Goal: Communication & Community: Answer question/provide support

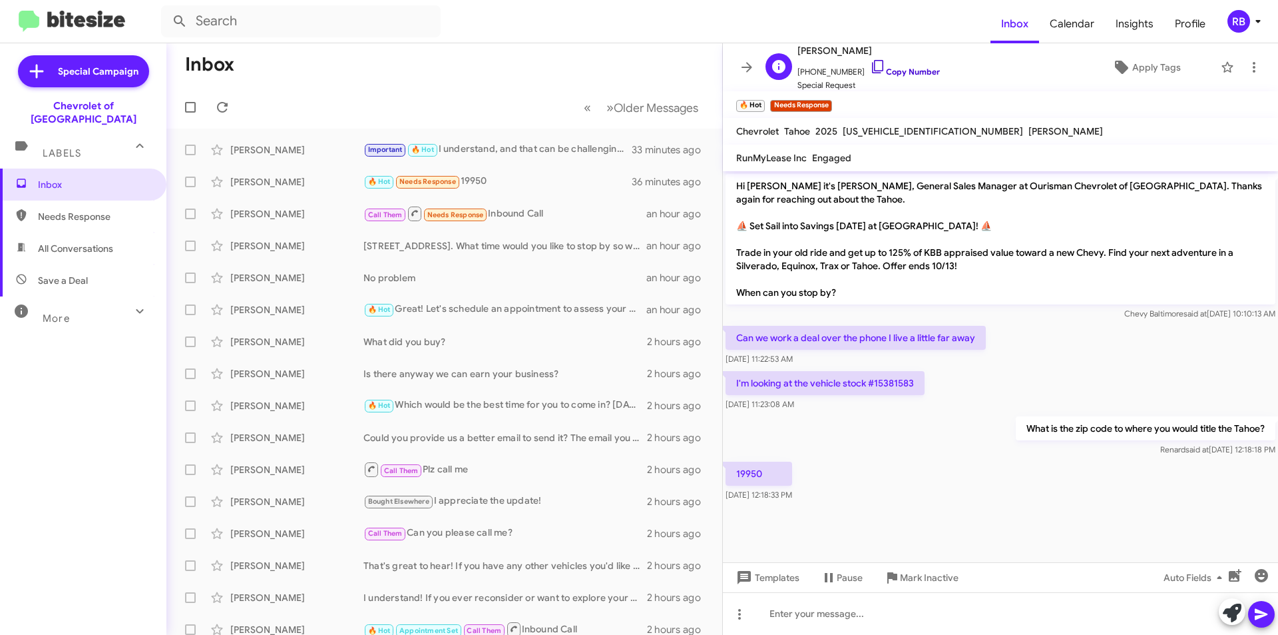
click at [904, 71] on link "Copy Number" at bounding box center [905, 72] width 70 height 10
click at [792, 603] on div at bounding box center [1000, 613] width 555 height 43
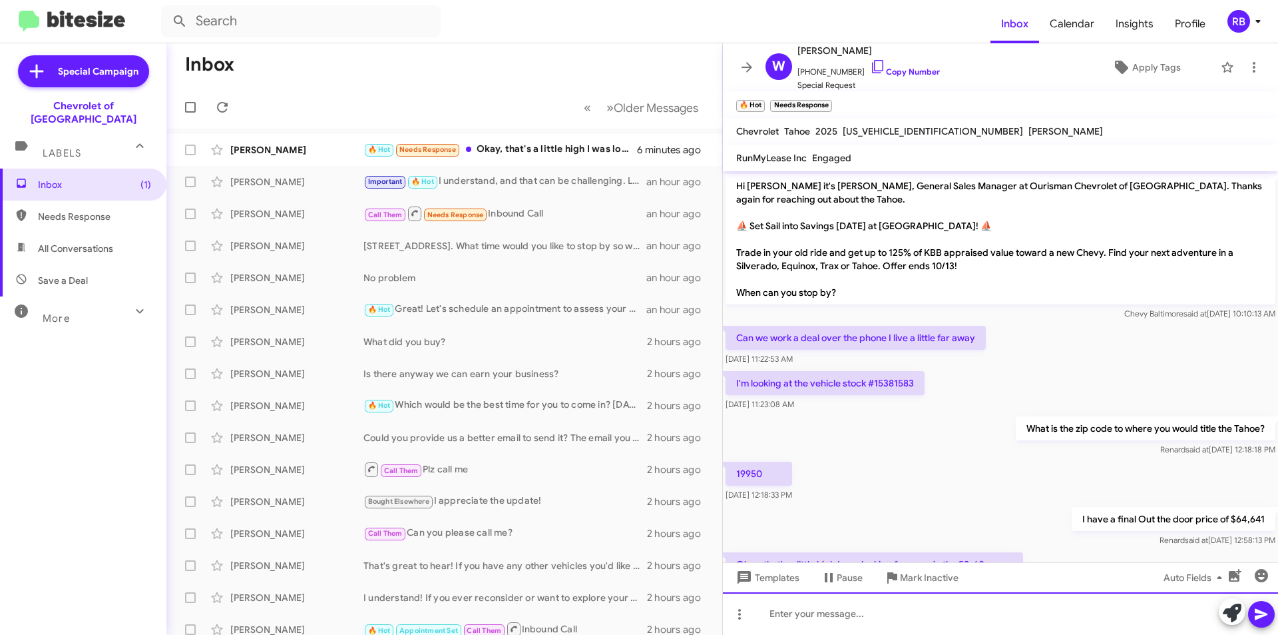
scroll to position [56, 0]
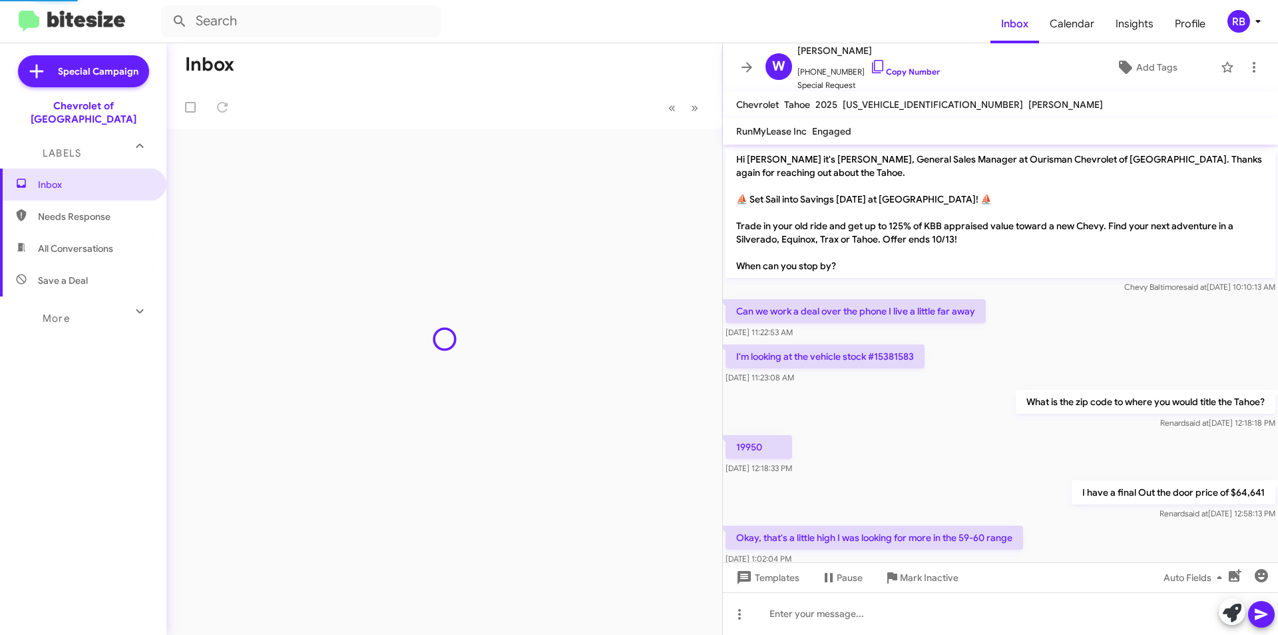
scroll to position [29, 0]
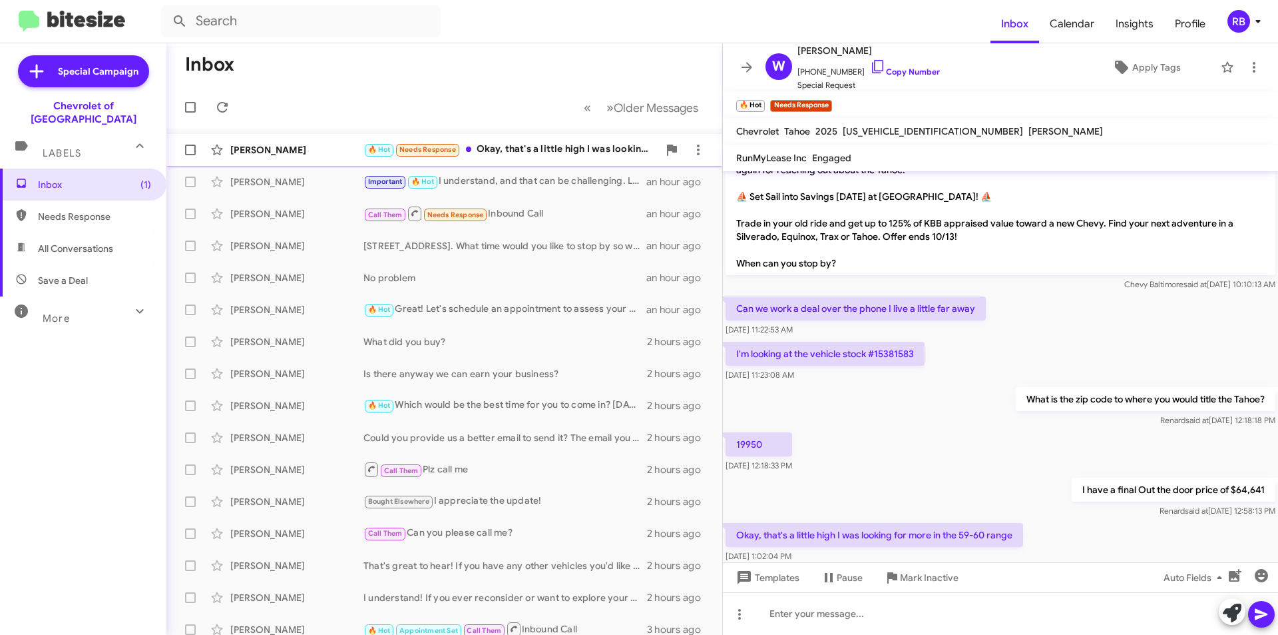
click at [547, 155] on div "🔥 Hot Needs Response Okay, that's a little high I was looking for more in the 5…" at bounding box center [511, 149] width 295 height 15
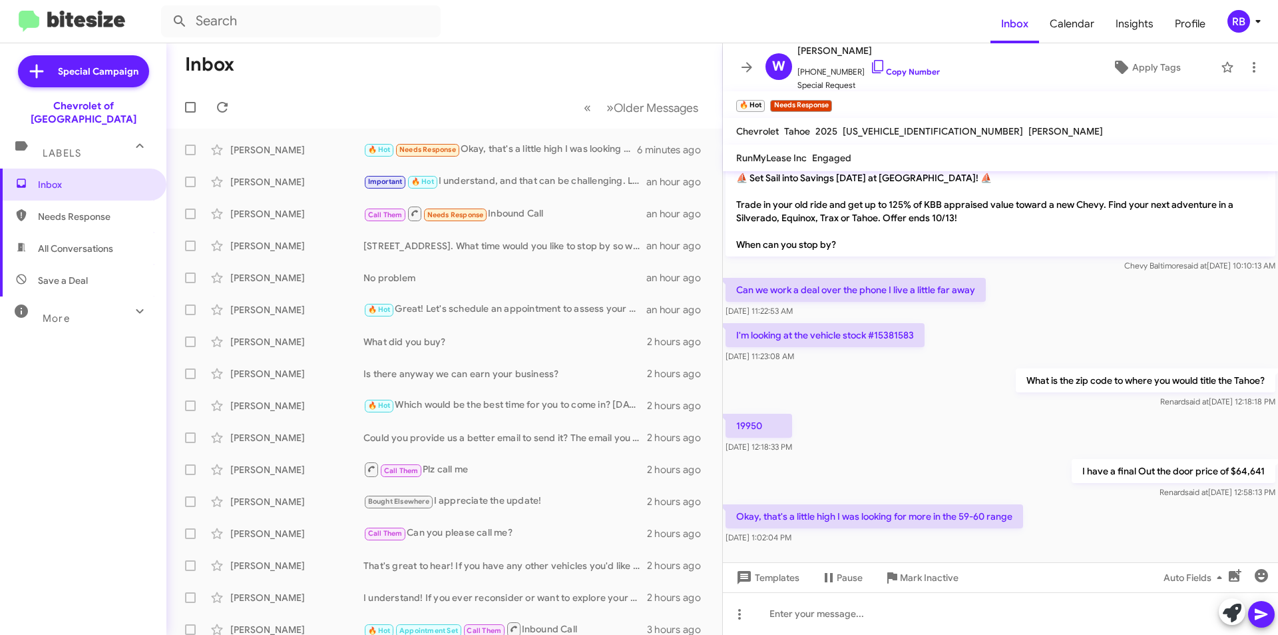
scroll to position [56, 0]
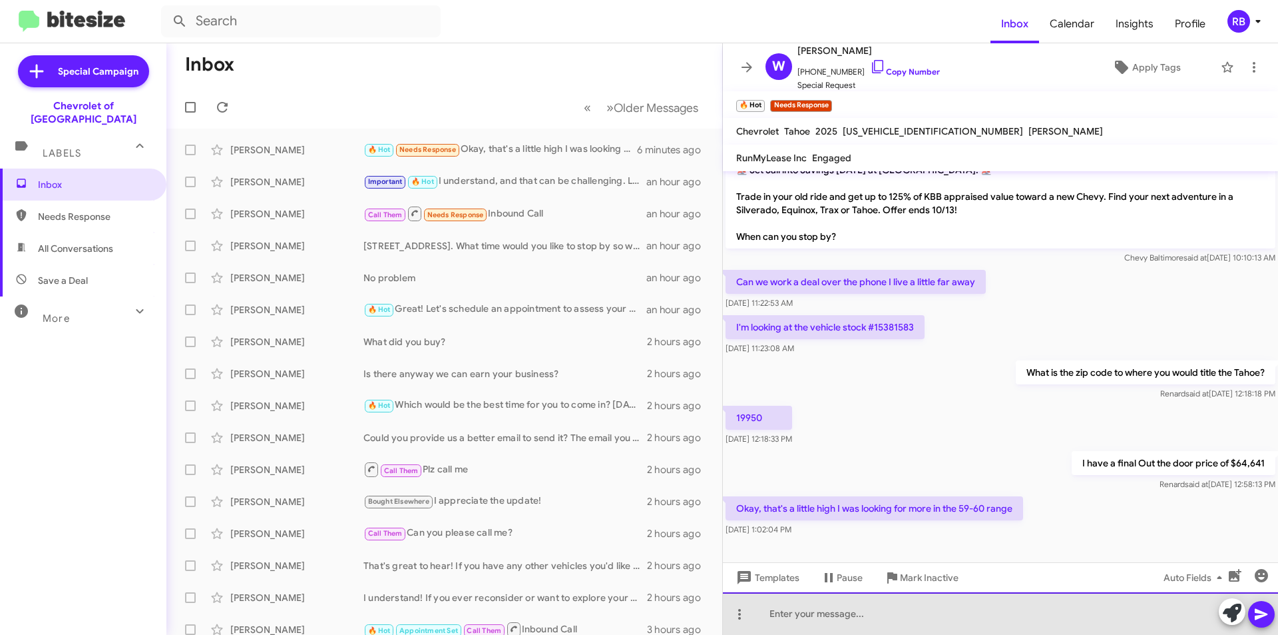
click at [814, 612] on div at bounding box center [1000, 613] width 555 height 43
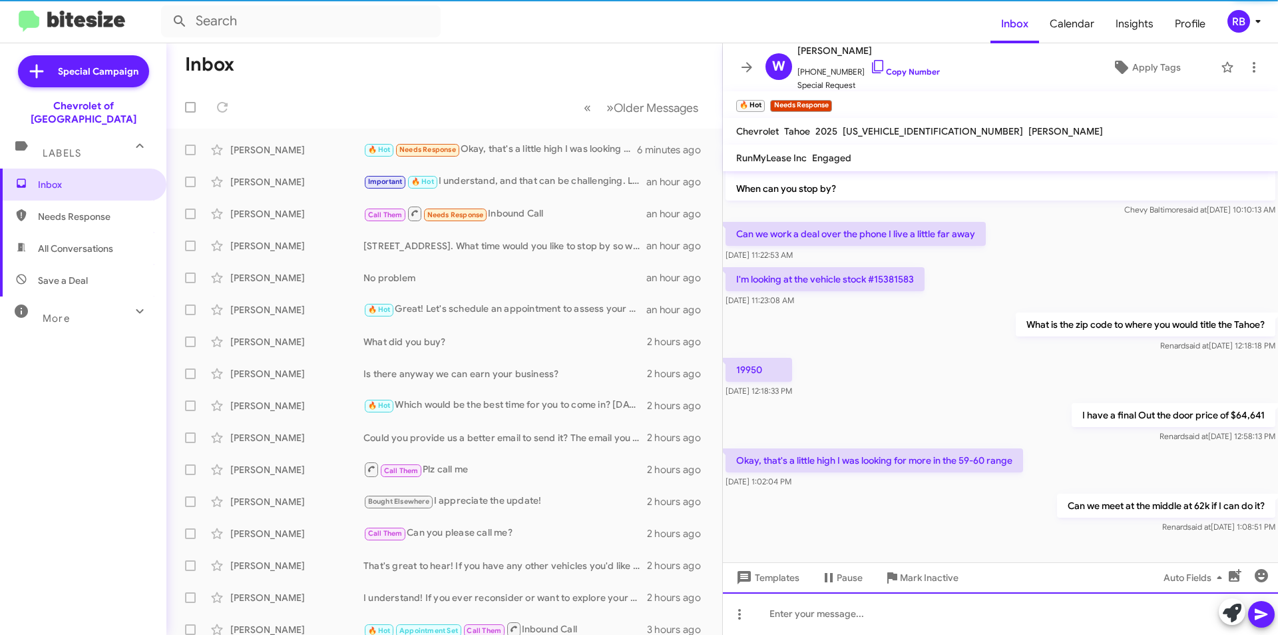
scroll to position [105, 0]
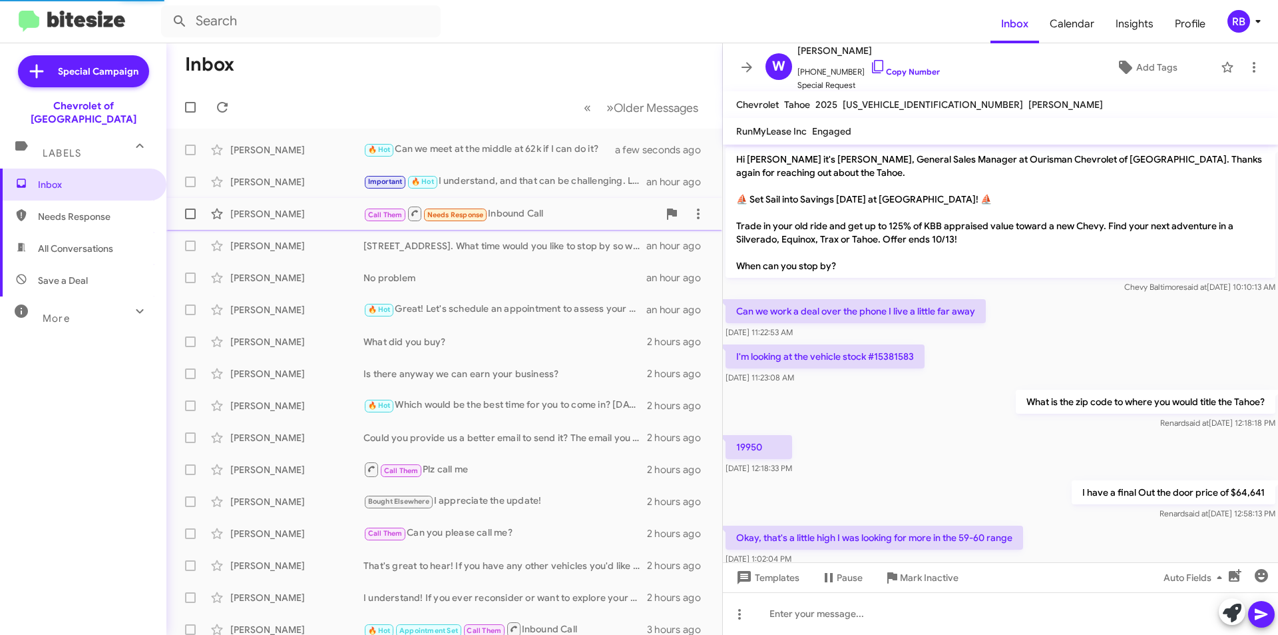
scroll to position [78, 0]
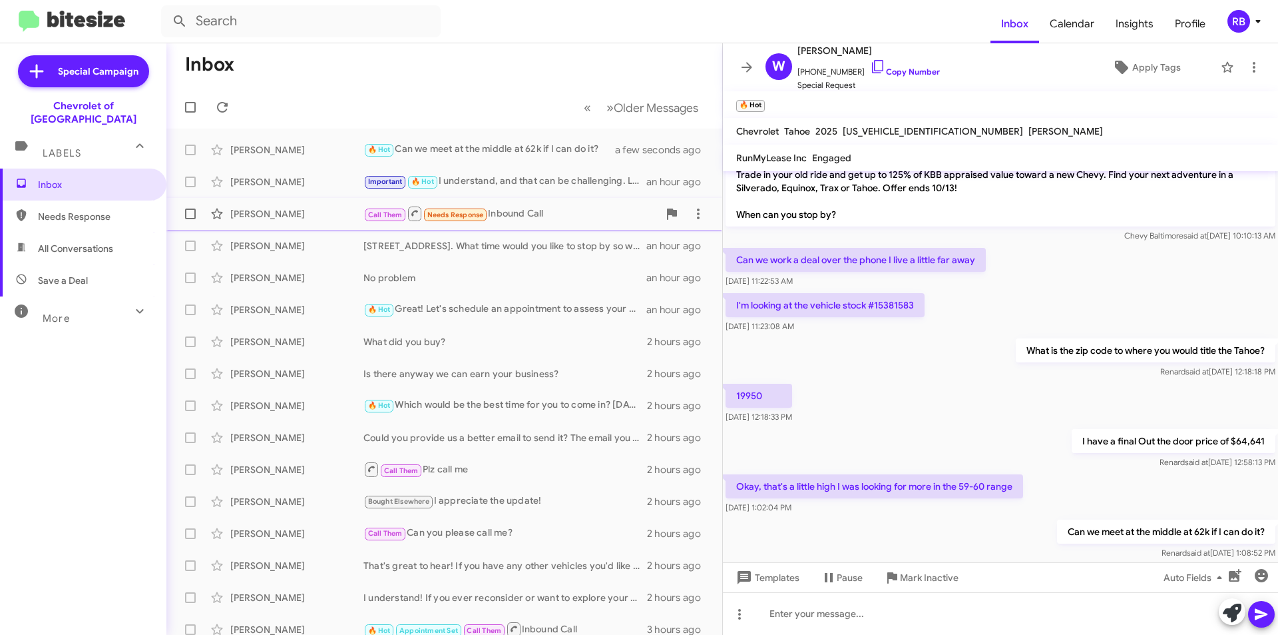
click at [555, 216] on div "Call Them Needs Response Inbound Call" at bounding box center [511, 213] width 295 height 17
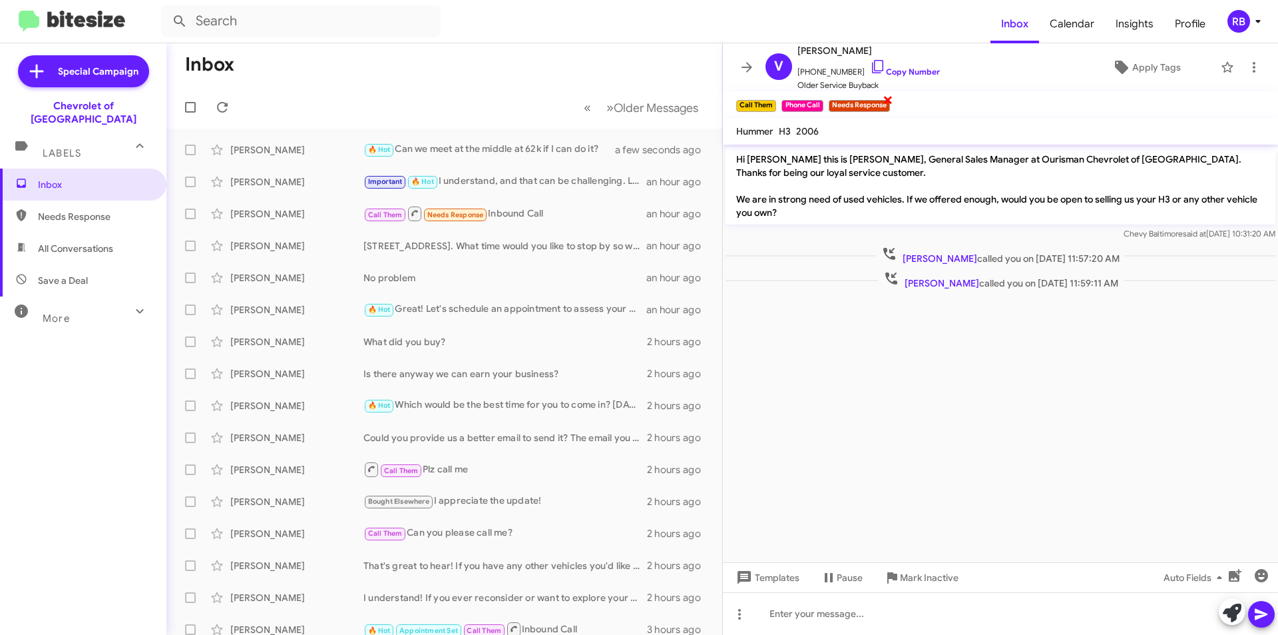
click at [887, 97] on span "×" at bounding box center [888, 99] width 11 height 16
